Goal: Communication & Community: Ask a question

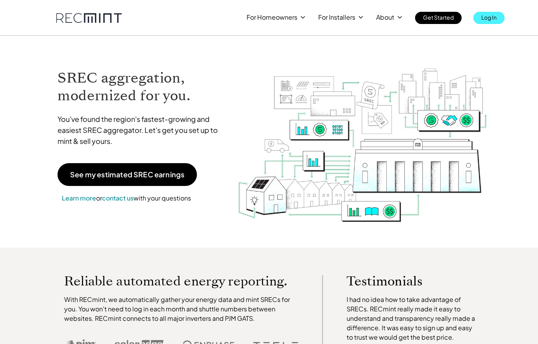
click at [486, 19] on p "Log In" at bounding box center [488, 17] width 15 height 11
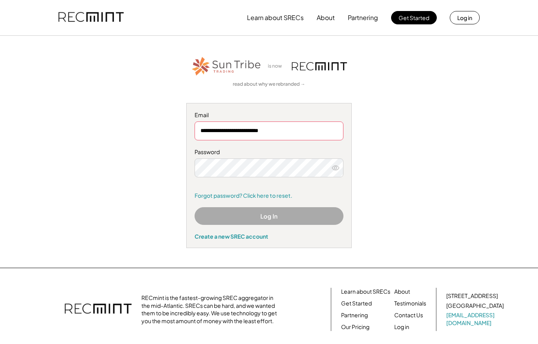
type input "**********"
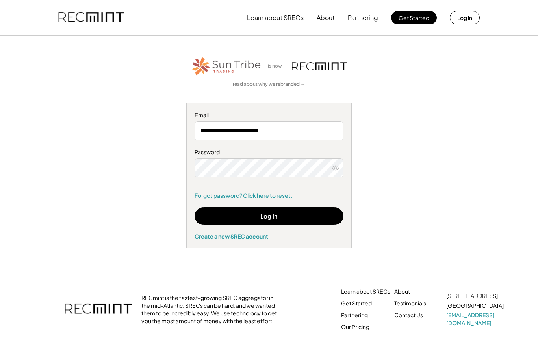
click at [271, 212] on button "Log In" at bounding box center [268, 216] width 149 height 18
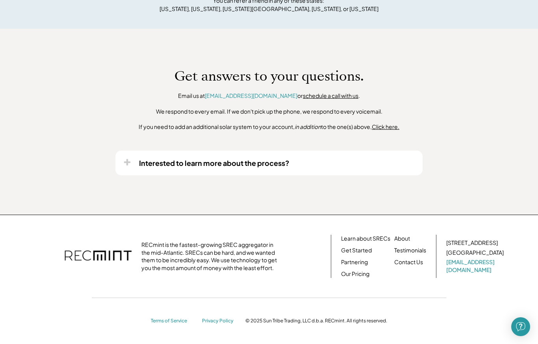
scroll to position [633, 0]
click at [411, 261] on link "Contact Us" at bounding box center [408, 263] width 29 height 8
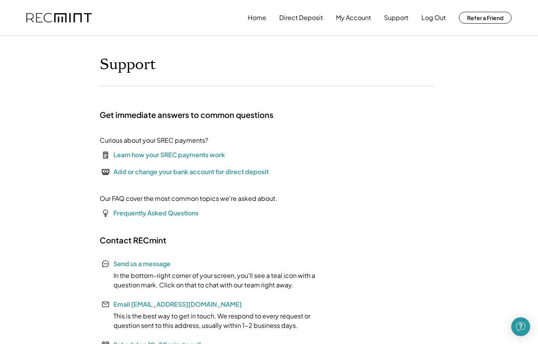
click at [137, 267] on font "Send us a message" at bounding box center [141, 264] width 57 height 8
click at [518, 330] on img "Open Intercom Messenger" at bounding box center [520, 327] width 10 height 10
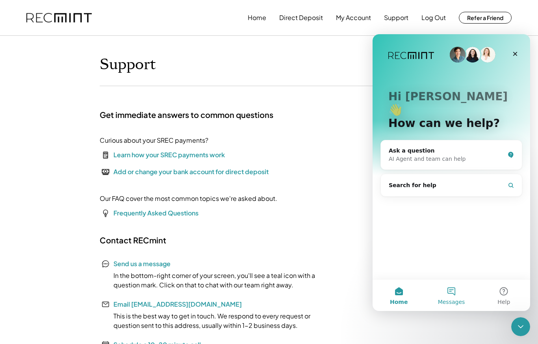
click at [449, 294] on button "Messages" at bounding box center [451, 295] width 52 height 31
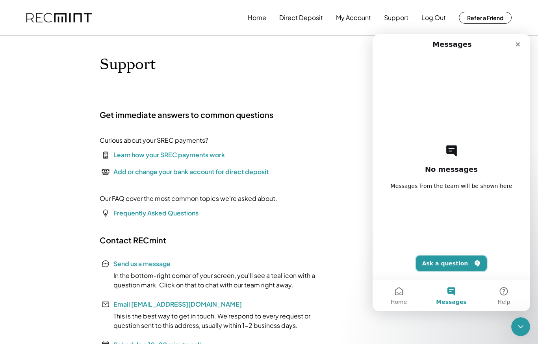
click at [442, 268] on button "Ask a question" at bounding box center [451, 264] width 71 height 16
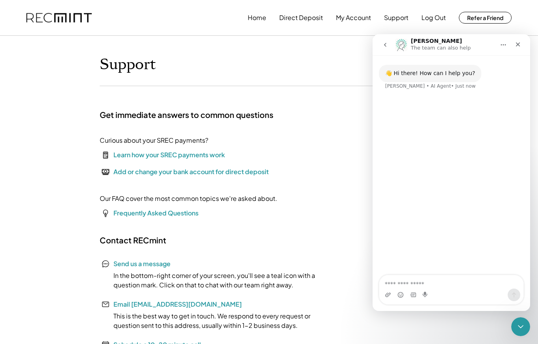
click at [430, 287] on textarea "Ask a question…" at bounding box center [451, 282] width 144 height 13
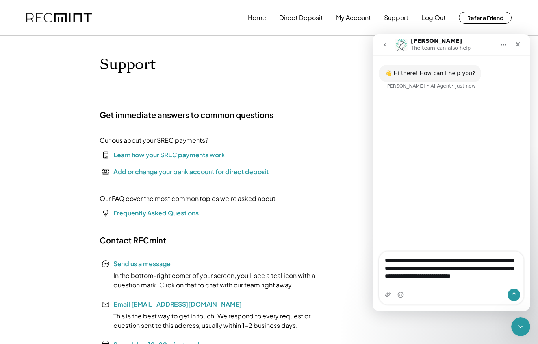
type textarea "**********"
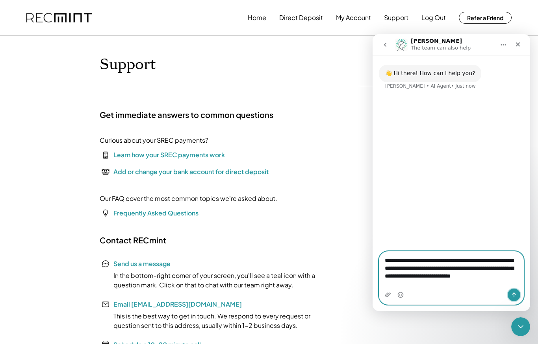
click at [515, 299] on button "Send a message…" at bounding box center [513, 295] width 13 height 13
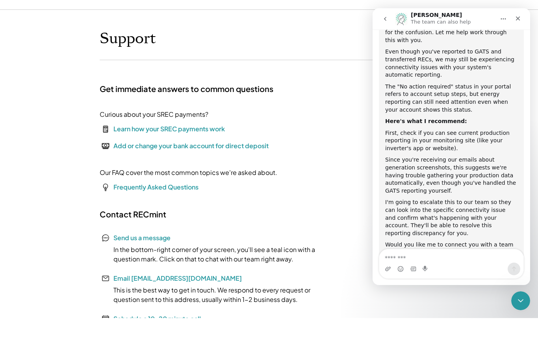
scroll to position [99, 0]
drag, startPoint x: 452, startPoint y: 271, endPoint x: 452, endPoint y: 245, distance: 26.0
click at [452, 245] on div "👋 Hi there! How can I help you? [PERSON_NAME] • AI Agent • Just now I have alre…" at bounding box center [450, 158] width 157 height 256
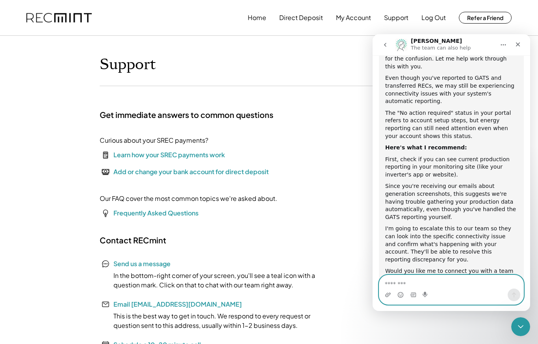
drag, startPoint x: 442, startPoint y: 285, endPoint x: 442, endPoint y: 270, distance: 14.6
click at [442, 285] on textarea "Message…" at bounding box center [451, 282] width 144 height 13
type textarea "***"
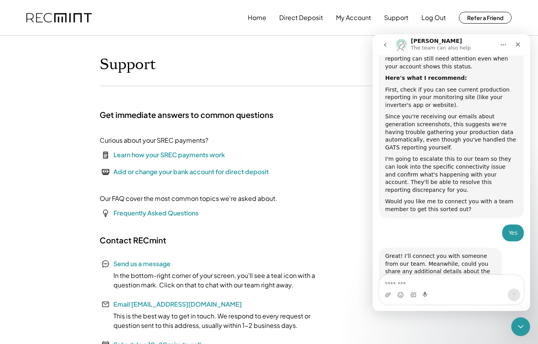
scroll to position [168, 0]
